Goal: Transaction & Acquisition: Purchase product/service

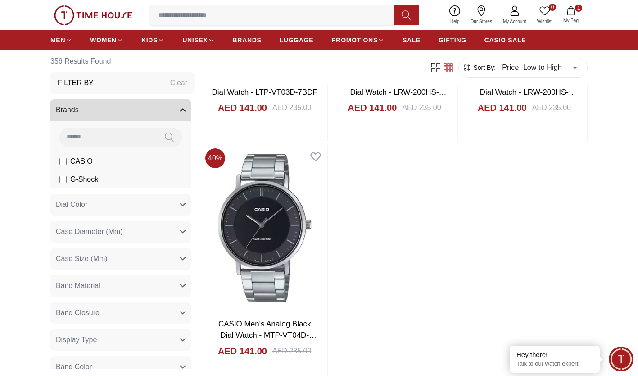
scroll to position [8351, 0]
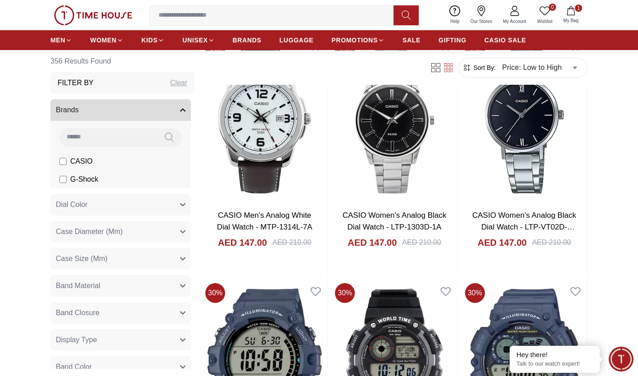
scroll to position [9518, 0]
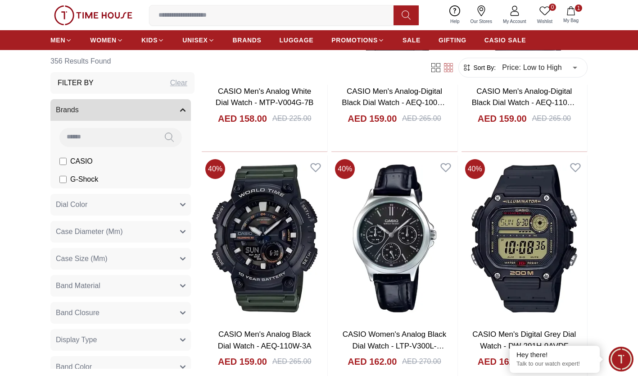
scroll to position [10878, 0]
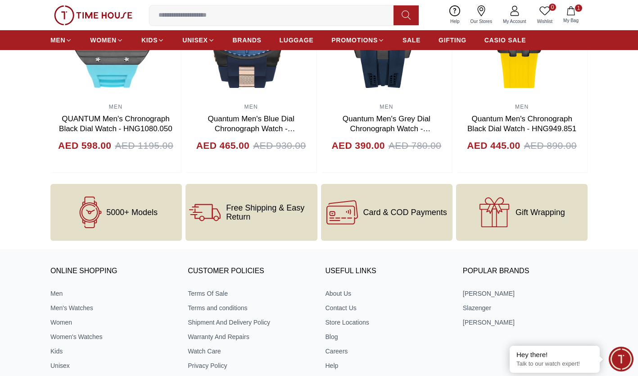
scroll to position [1021, 0]
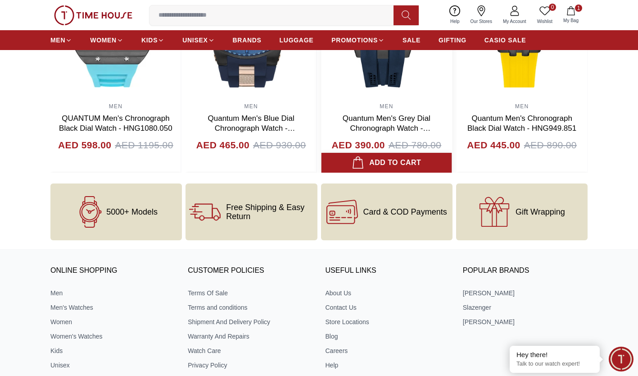
click at [423, 153] on button "Add to cart" at bounding box center [387, 163] width 131 height 20
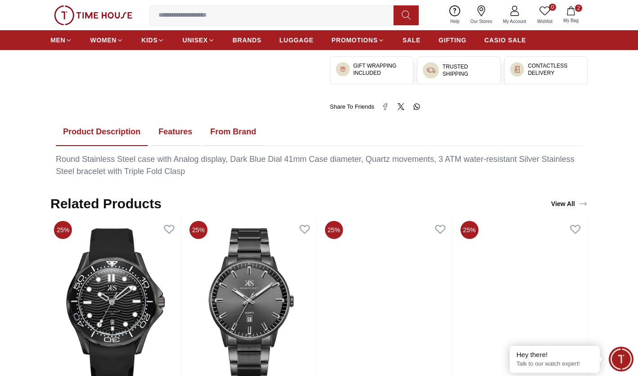
scroll to position [411, 0]
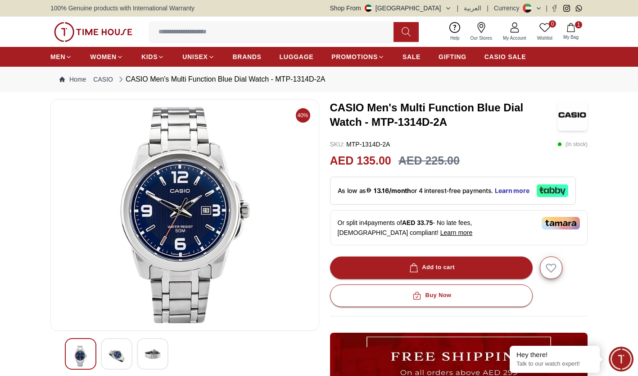
scroll to position [69, 0]
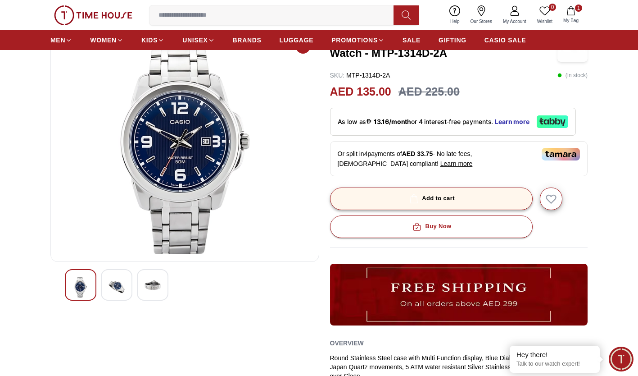
click at [426, 196] on div "Add to cart" at bounding box center [431, 198] width 47 height 10
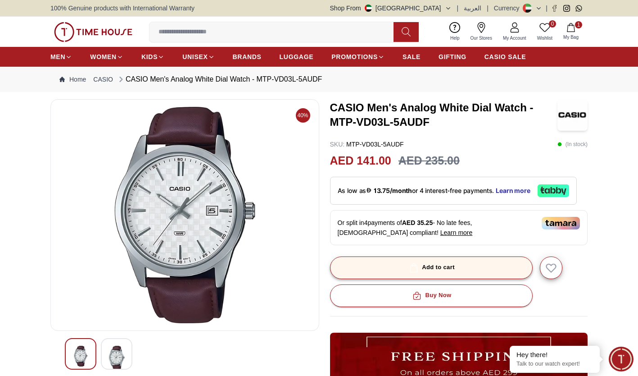
click at [415, 266] on icon "button" at bounding box center [413, 267] width 9 height 9
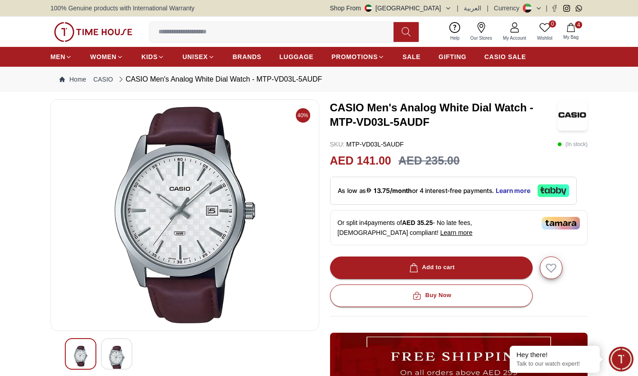
click at [572, 37] on span "My Bag" at bounding box center [571, 37] width 23 height 7
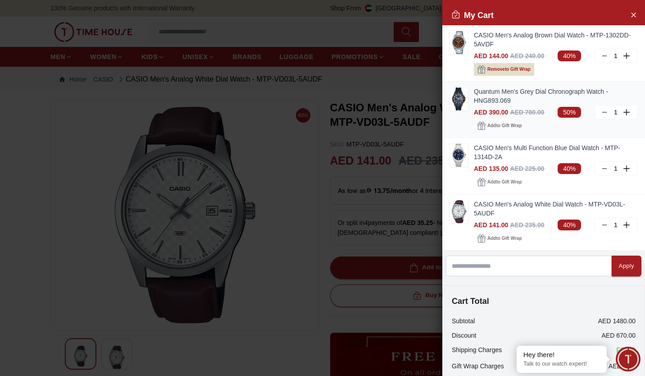
click at [602, 112] on line at bounding box center [604, 112] width 4 height 0
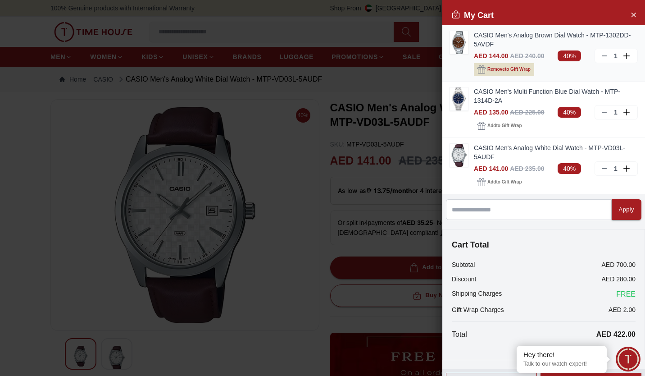
click at [513, 36] on link "CASIO Men's Analog Brown Dial Watch - MTP-1302DD-5AVDF" at bounding box center [556, 40] width 164 height 18
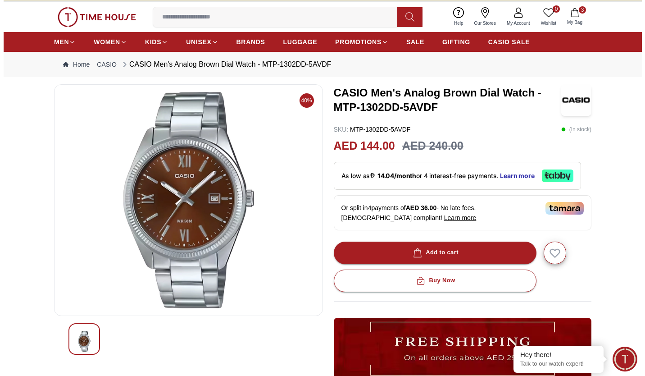
scroll to position [15, 0]
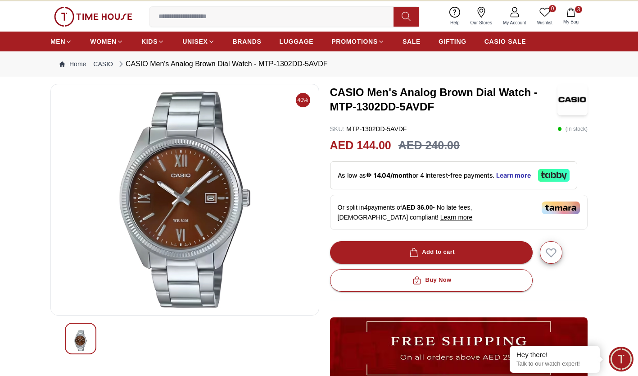
click at [569, 19] on span "My Bag" at bounding box center [571, 21] width 23 height 7
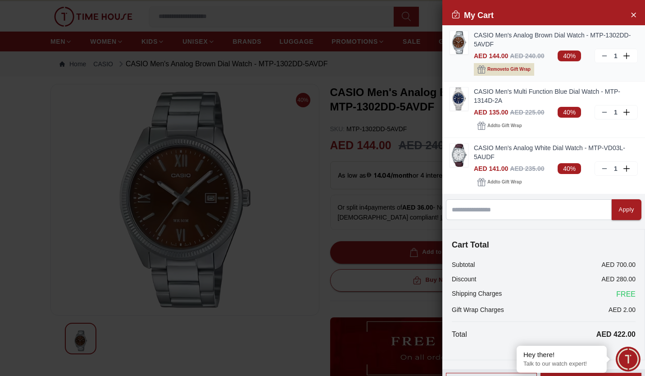
click at [601, 55] on icon at bounding box center [604, 55] width 7 height 7
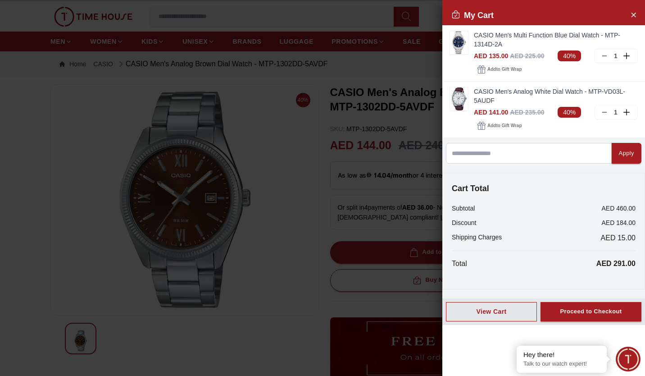
click at [317, 216] on div at bounding box center [322, 188] width 645 height 376
click at [332, 228] on div at bounding box center [322, 188] width 645 height 376
click at [274, 199] on div at bounding box center [322, 188] width 645 height 376
click at [272, 159] on div at bounding box center [322, 188] width 645 height 376
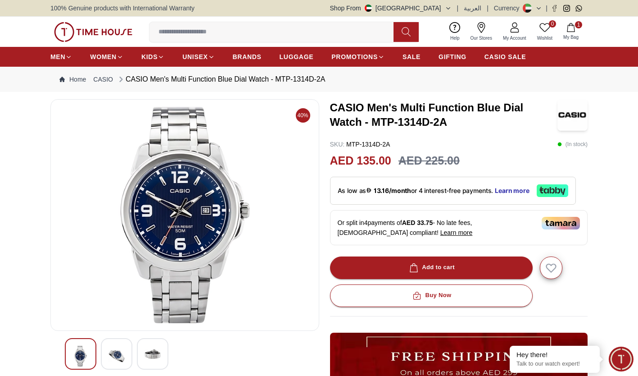
click at [568, 32] on icon "button" at bounding box center [571, 27] width 8 height 9
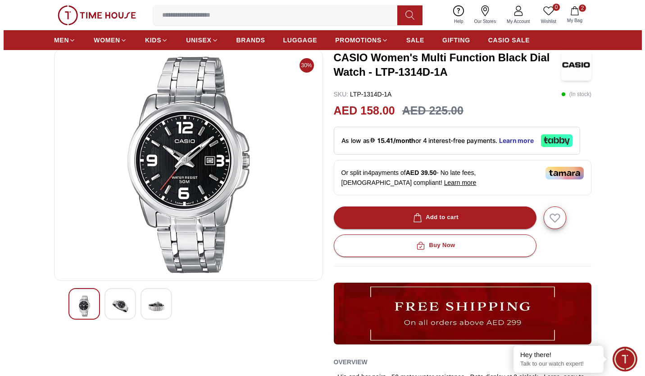
scroll to position [38, 0]
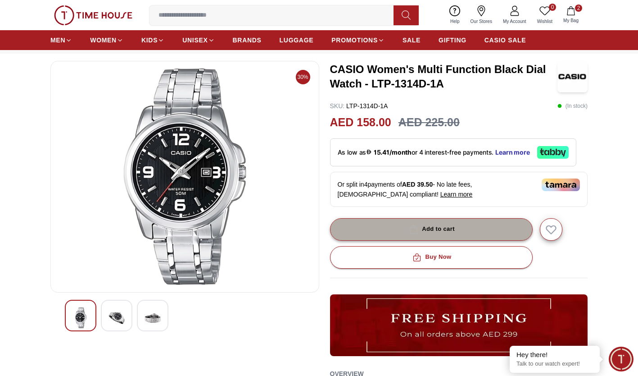
drag, startPoint x: 463, startPoint y: 228, endPoint x: 416, endPoint y: 231, distance: 47.4
click at [416, 231] on icon "button" at bounding box center [413, 229] width 9 height 9
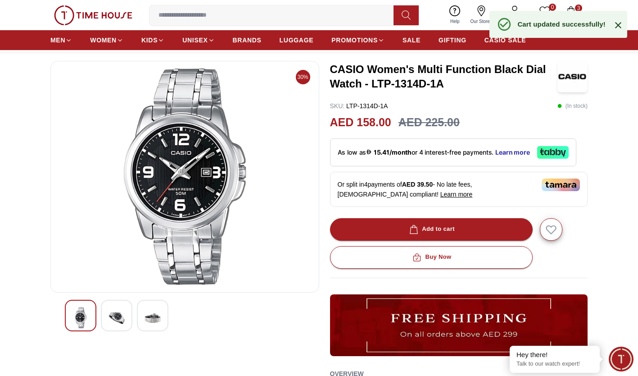
click at [607, 84] on section "30% CASIO Women's Multi Function Black Dial Watch - LTP-1314D-1A SKU : LTP-1314…" at bounding box center [319, 301] width 638 height 480
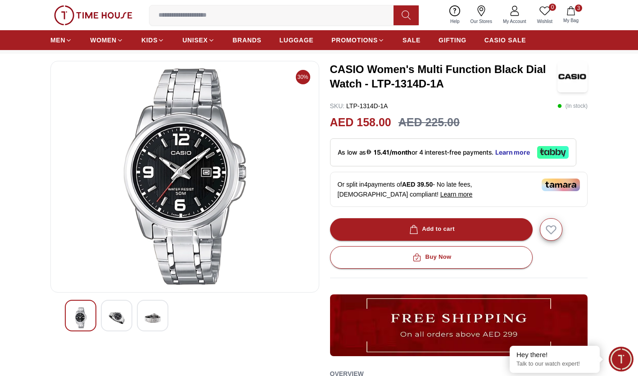
click at [572, 14] on icon "button" at bounding box center [570, 10] width 9 height 9
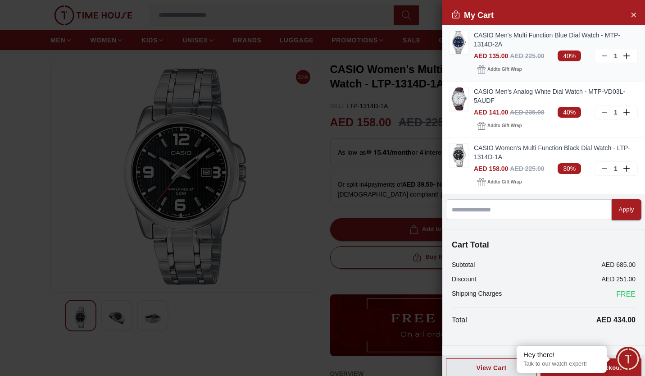
click at [602, 56] on line at bounding box center [604, 56] width 4 height 0
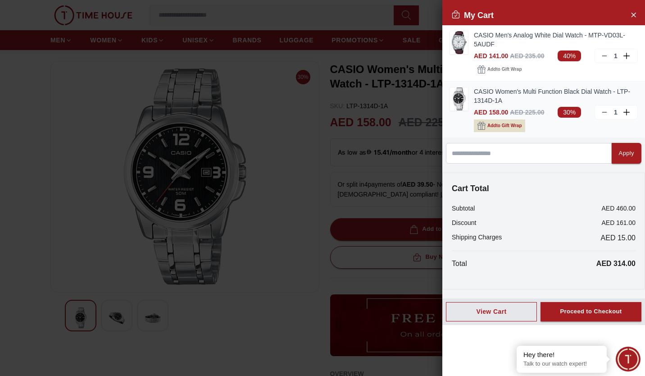
click at [505, 125] on span "Add to Gift Wrap" at bounding box center [504, 125] width 34 height 9
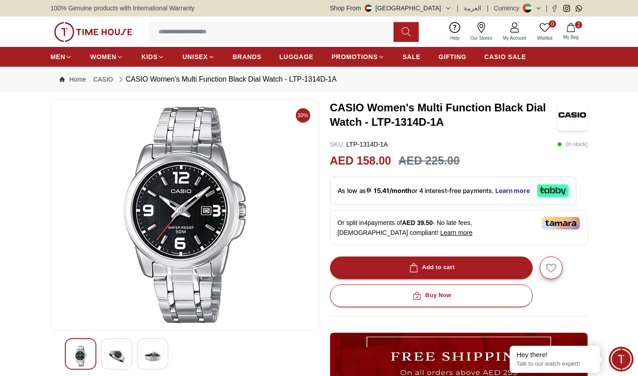
click at [567, 30] on icon "button" at bounding box center [571, 27] width 8 height 9
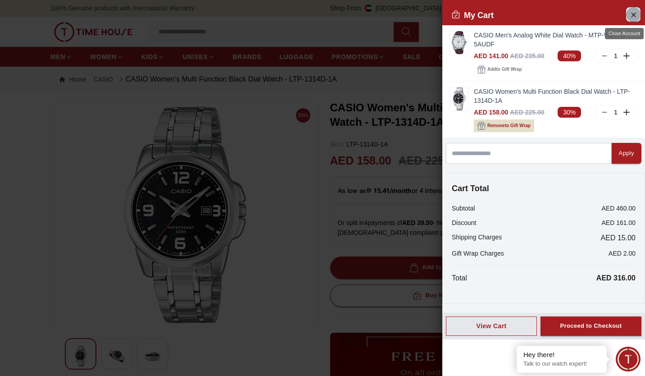
click at [636, 13] on icon "Close Account" at bounding box center [633, 14] width 7 height 11
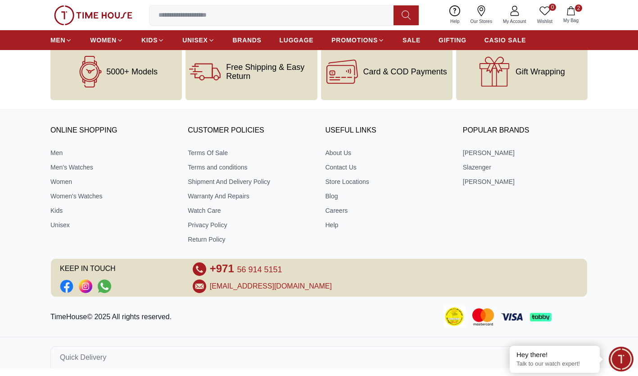
scroll to position [1136, 0]
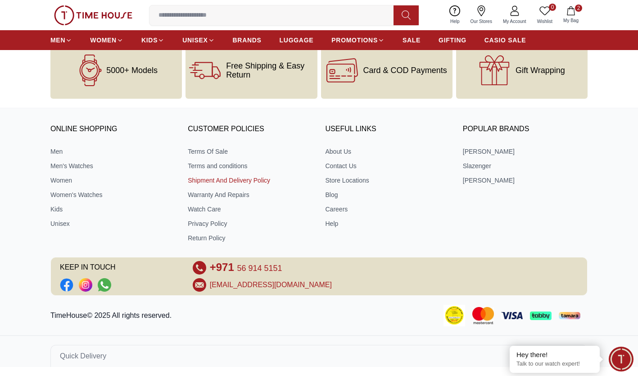
click at [213, 178] on link "Shipment And Delivery Policy" at bounding box center [250, 180] width 125 height 9
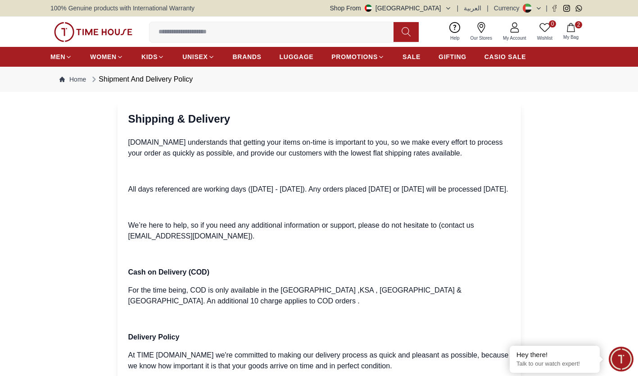
click at [568, 30] on icon "button" at bounding box center [570, 27] width 9 height 9
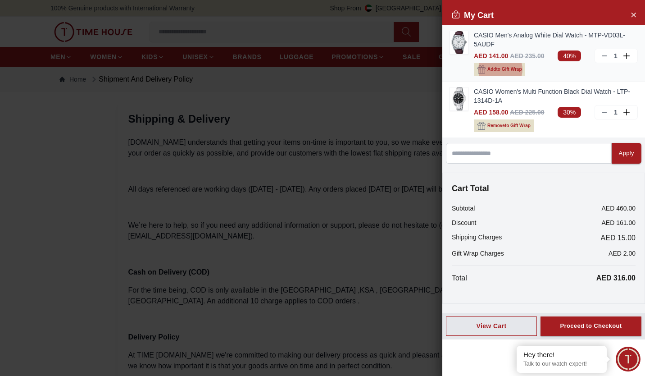
click at [500, 71] on span "Add to Gift Wrap" at bounding box center [504, 69] width 34 height 9
click at [633, 17] on icon "Close Account" at bounding box center [633, 14] width 7 height 11
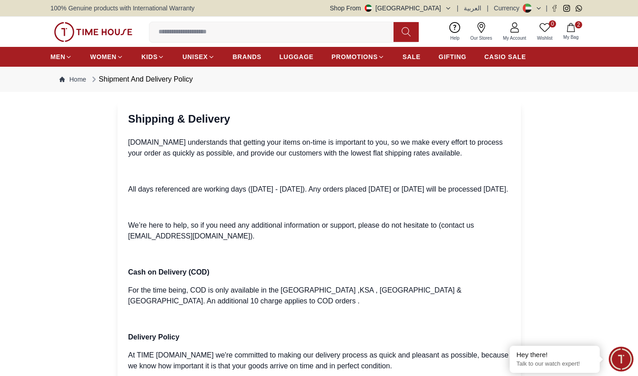
click at [482, 34] on link "Our Stores" at bounding box center [481, 31] width 32 height 23
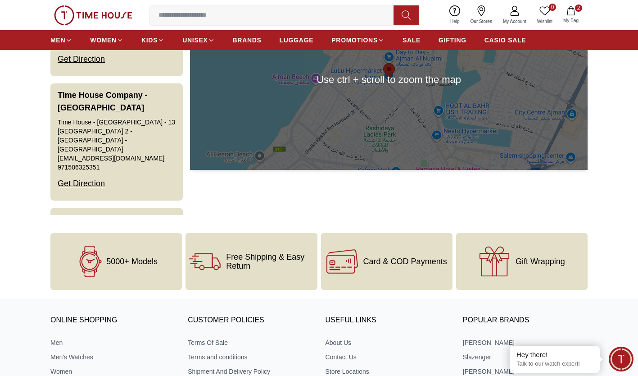
scroll to position [112, 0]
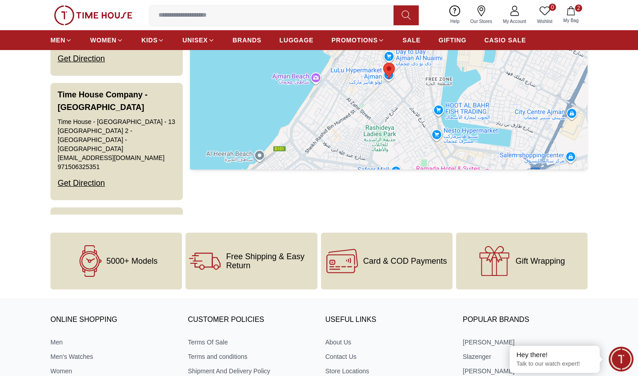
click at [231, 265] on span "Free Shipping & Easy Return" at bounding box center [269, 261] width 87 height 18
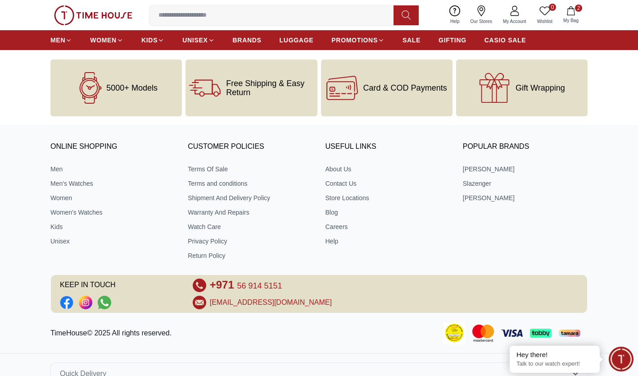
scroll to position [271, 0]
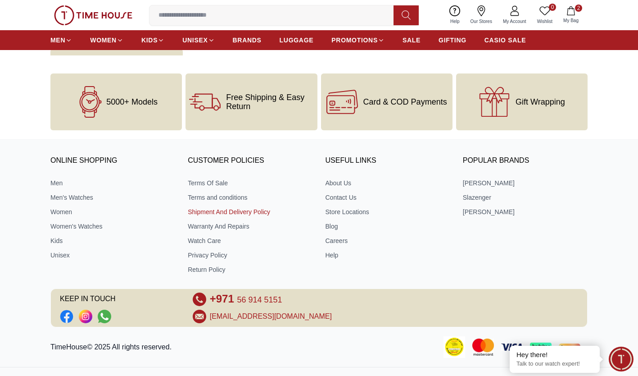
click at [216, 212] on link "Shipment And Delivery Policy" at bounding box center [250, 211] width 125 height 9
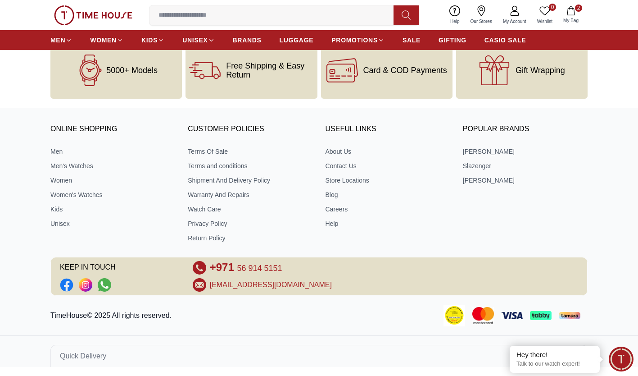
scroll to position [567, 0]
click at [227, 164] on link "Terms and conditions" at bounding box center [250, 165] width 125 height 9
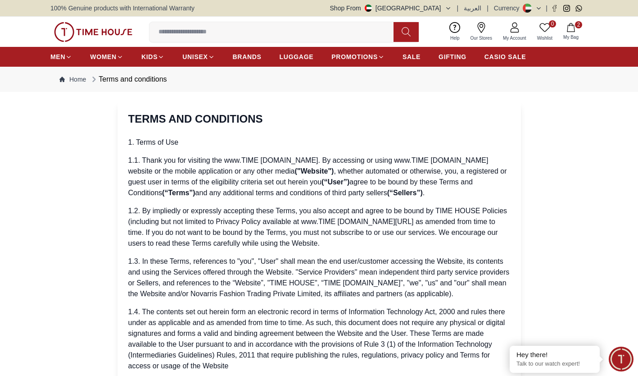
click at [101, 30] on img at bounding box center [93, 32] width 78 height 20
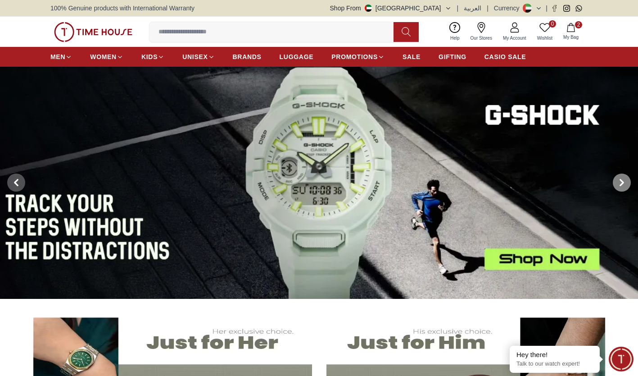
click at [620, 181] on icon at bounding box center [621, 182] width 7 height 7
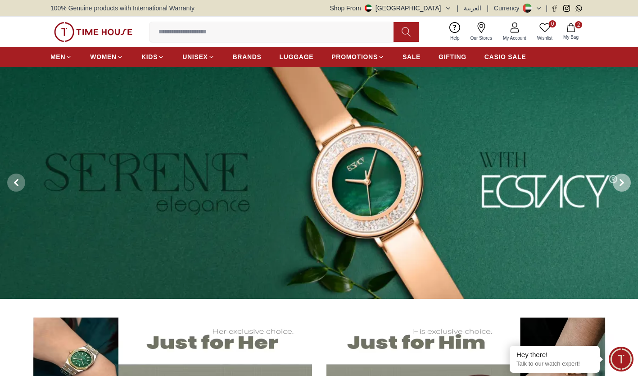
click at [620, 181] on icon at bounding box center [621, 182] width 7 height 7
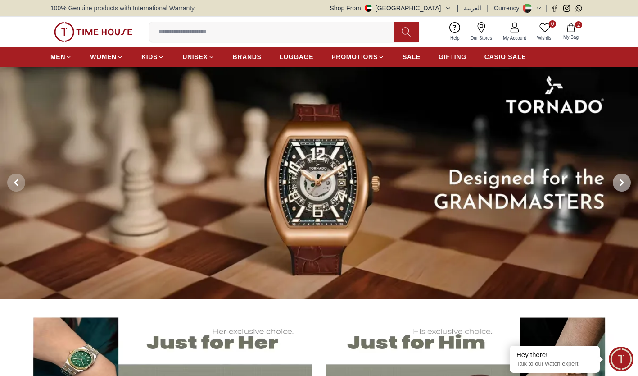
click at [620, 181] on icon at bounding box center [621, 182] width 7 height 7
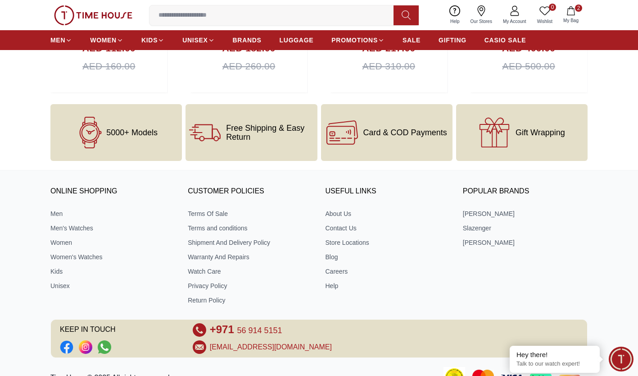
scroll to position [2988, 0]
click at [368, 54] on link "Citizen Promotion" at bounding box center [375, 56] width 72 height 9
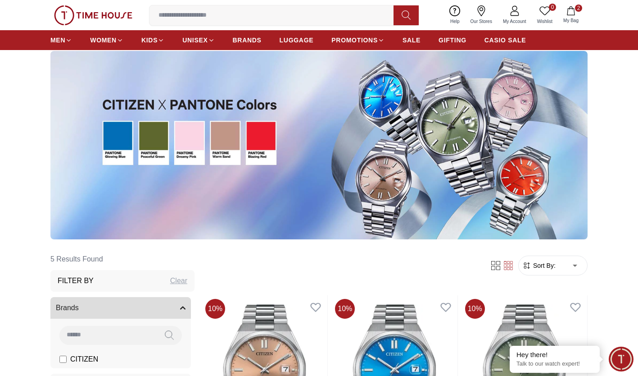
scroll to position [48, 0]
